Goal: Task Accomplishment & Management: Manage account settings

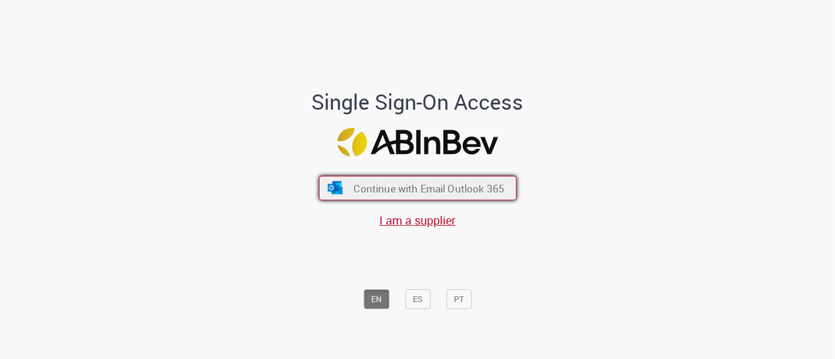
click at [404, 180] on button "Continue with Email Outlook 365" at bounding box center [418, 188] width 198 height 25
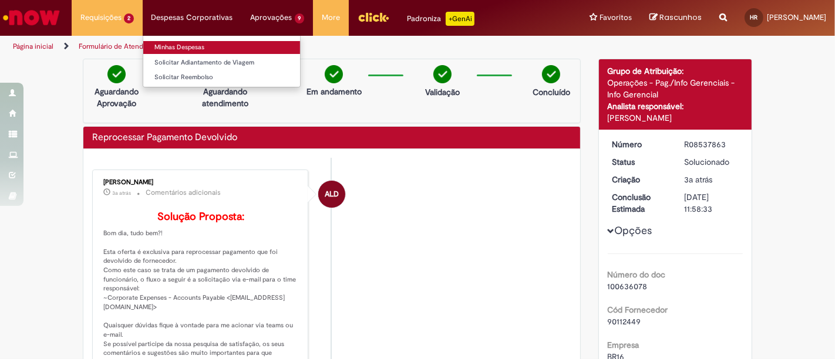
click at [195, 41] on link "Minhas Despesas" at bounding box center [221, 47] width 157 height 13
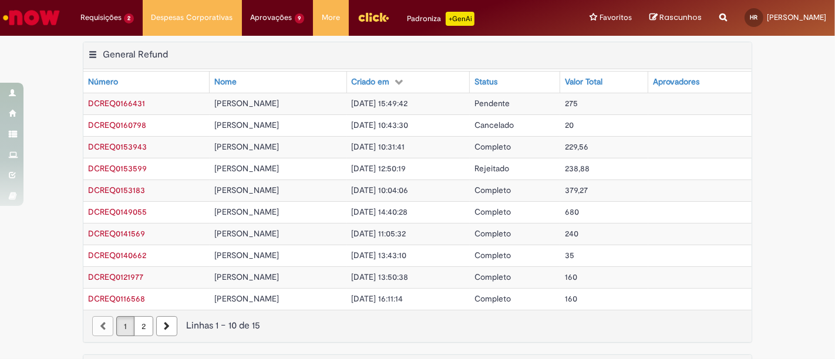
click at [496, 105] on span "Pendente" at bounding box center [491, 103] width 35 height 11
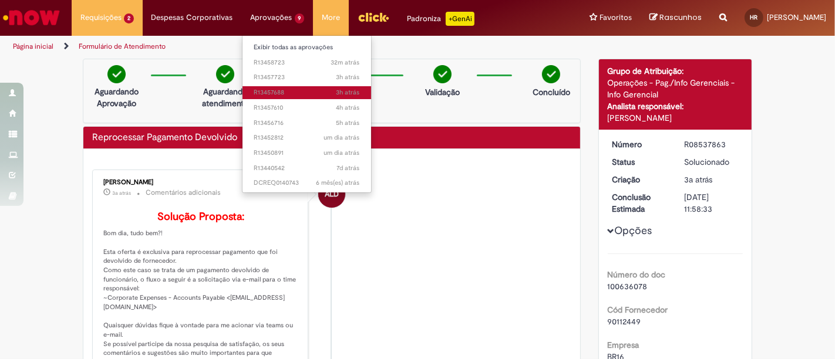
click at [276, 91] on span "3h atrás 3 horas atrás R13457688" at bounding box center [307, 92] width 106 height 9
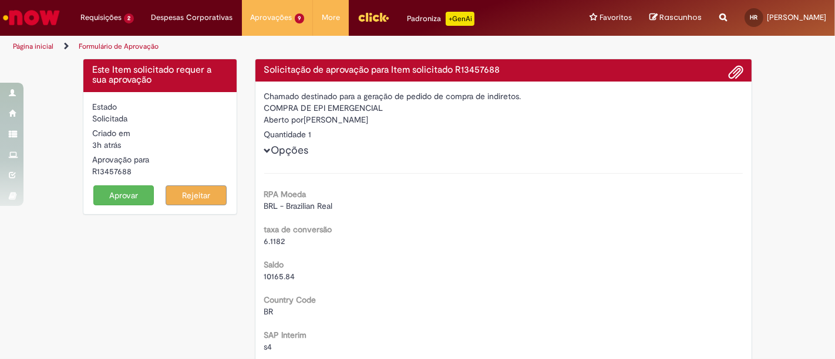
click at [127, 196] on button "Aprovar" at bounding box center [123, 195] width 61 height 20
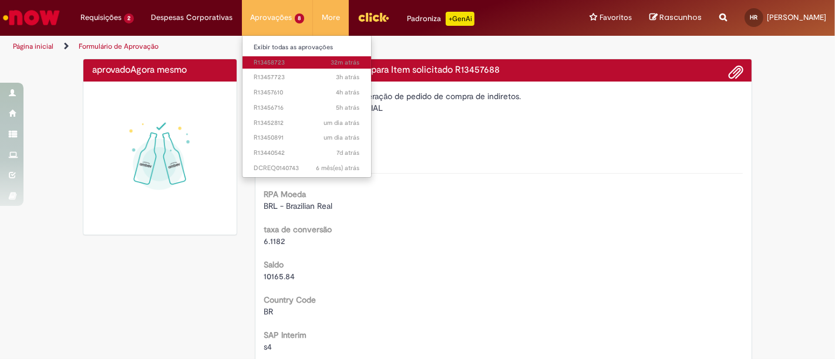
click at [275, 62] on span "32m atrás 32 minutos atrás R13458723" at bounding box center [307, 62] width 106 height 9
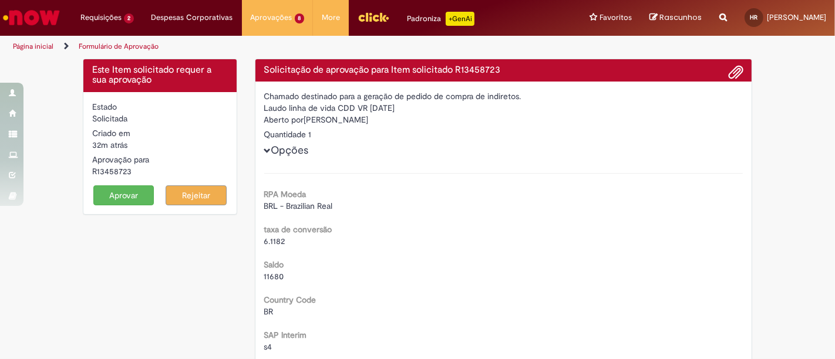
click at [110, 195] on button "Aprovar" at bounding box center [123, 195] width 61 height 20
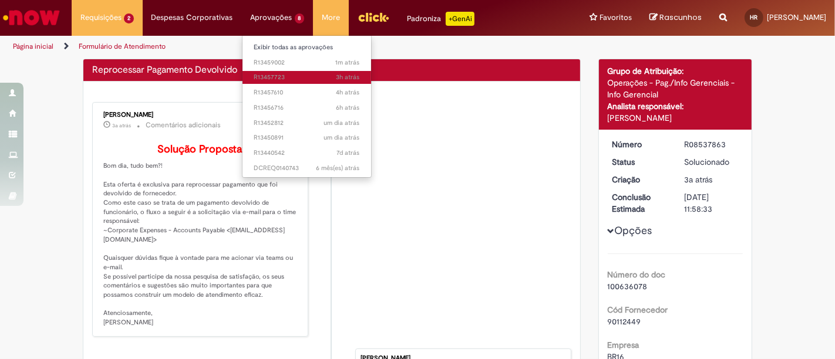
click at [275, 75] on span "3h atrás 3 horas atrás R13457723" at bounding box center [307, 77] width 106 height 9
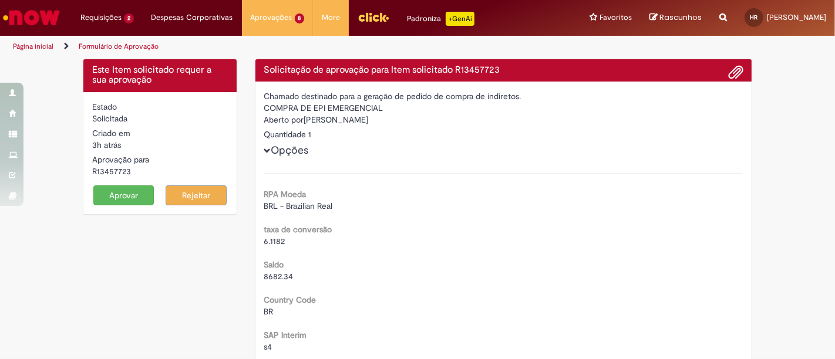
click at [132, 191] on button "Aprovar" at bounding box center [123, 195] width 61 height 20
